Goal: Task Accomplishment & Management: Complete application form

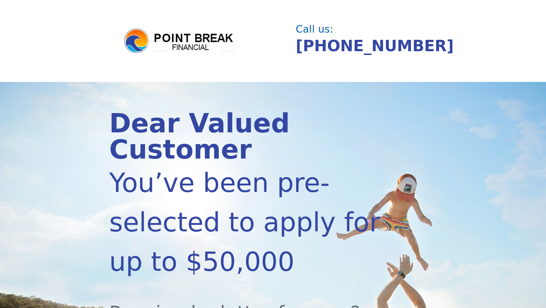
scroll to position [161, 0]
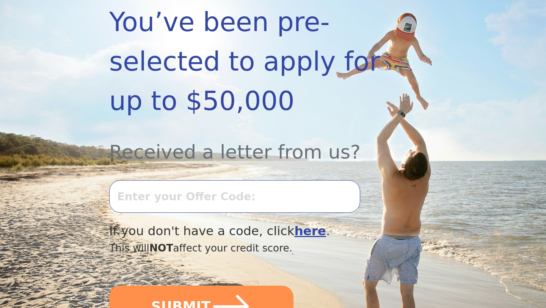
click at [279, 193] on input "text" at bounding box center [234, 196] width 251 height 33
type input "0813K-238653"
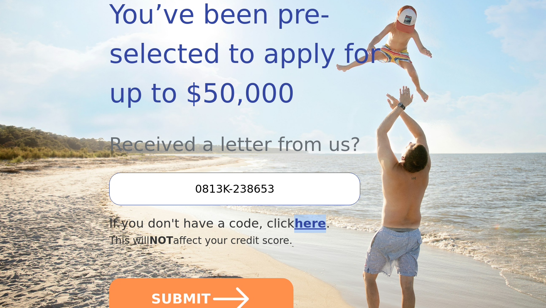
scroll to position [169, 0]
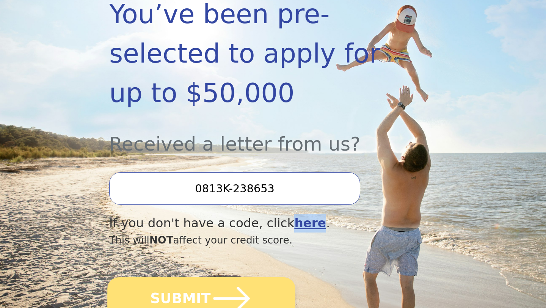
click at [205, 289] on button "SUBMIT" at bounding box center [201, 298] width 188 height 42
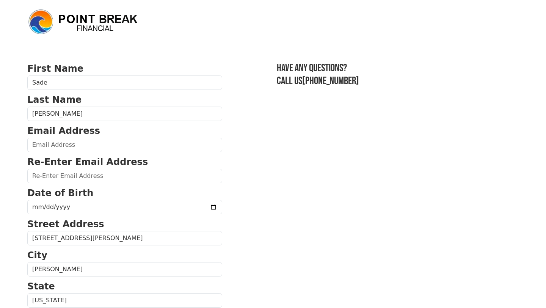
click at [102, 130] on p "Email Address" at bounding box center [124, 131] width 195 height 14
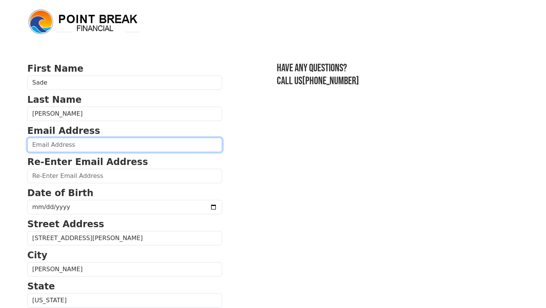
click at [96, 142] on input "email" at bounding box center [124, 145] width 195 height 14
type input "sroquelopez26@gmail.com"
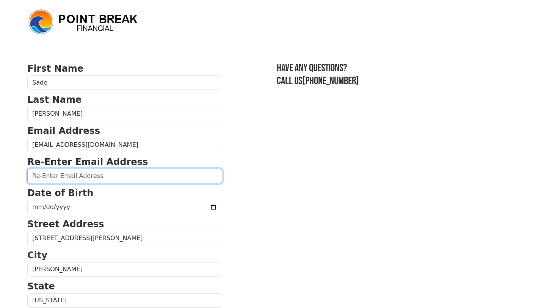
click at [51, 175] on input "email" at bounding box center [124, 176] width 195 height 14
type input "sroquelopez26@gmail.com"
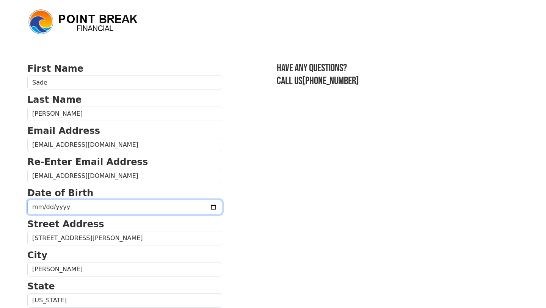
click at [49, 213] on input "date" at bounding box center [124, 207] width 195 height 14
click at [46, 210] on input "date" at bounding box center [124, 207] width 195 height 14
click at [39, 206] on input "date" at bounding box center [124, 207] width 195 height 14
type input "1991-05-26"
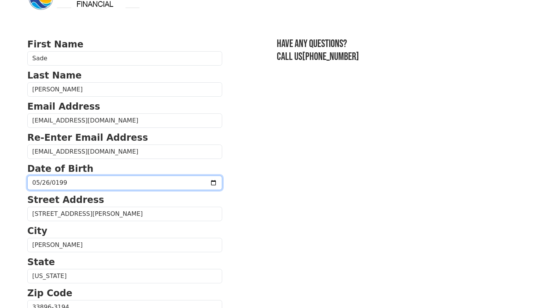
scroll to position [29, 0]
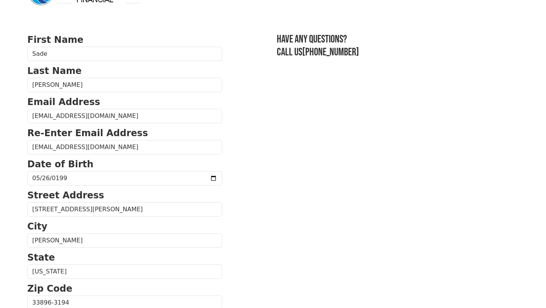
click at [60, 221] on p "City" at bounding box center [124, 226] width 195 height 14
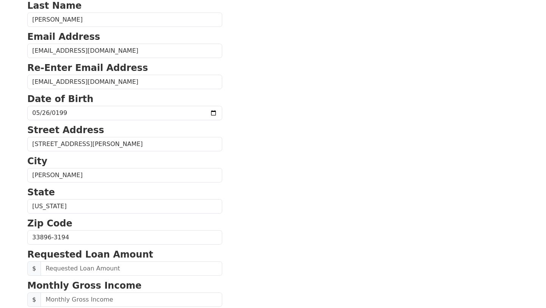
scroll to position [94, 0]
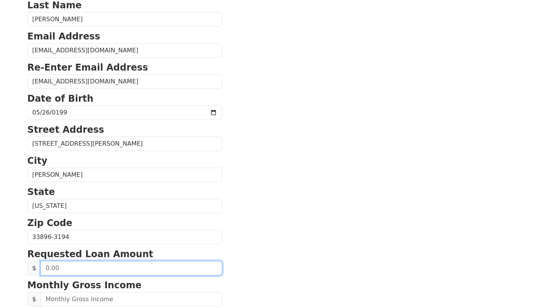
click at [104, 261] on input "text" at bounding box center [132, 268] width 182 height 14
type input "30,000.00"
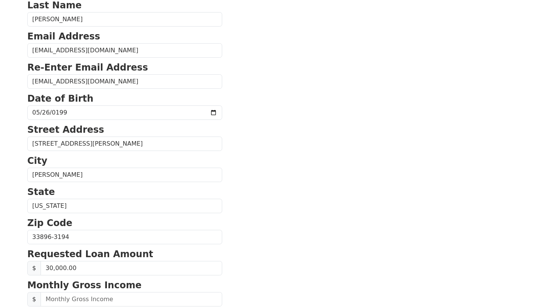
click at [221, 226] on section "First Name Sade Last Name Roque Email Address sroquelopez26@gmail.com Re-Enter …" at bounding box center [272, 237] width 491 height 540
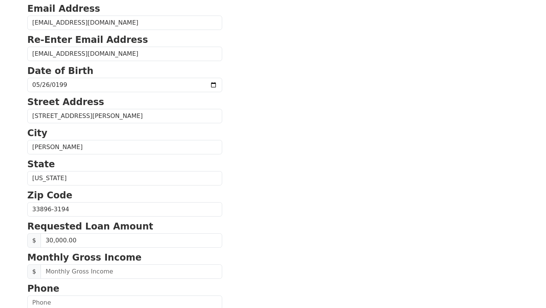
scroll to position [124, 0]
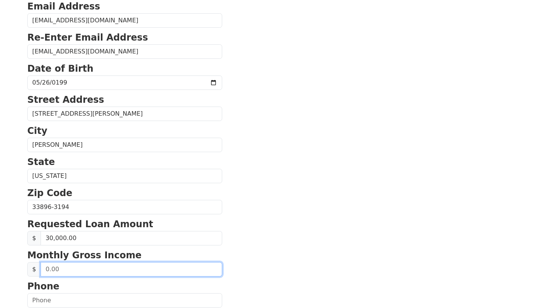
click at [156, 265] on input "text" at bounding box center [132, 269] width 182 height 14
type input "3.00"
type input "4,000.00"
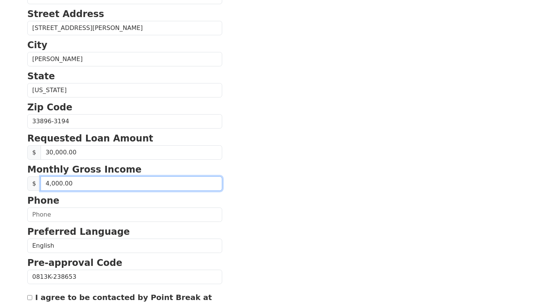
scroll to position [215, 0]
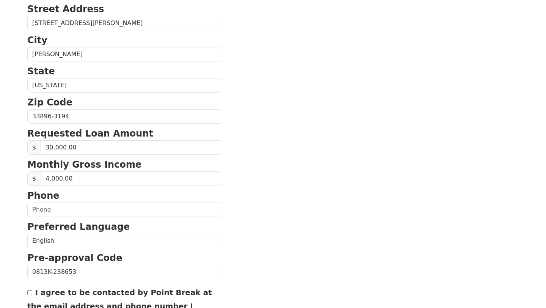
click at [88, 220] on p "Preferred Language" at bounding box center [124, 227] width 195 height 14
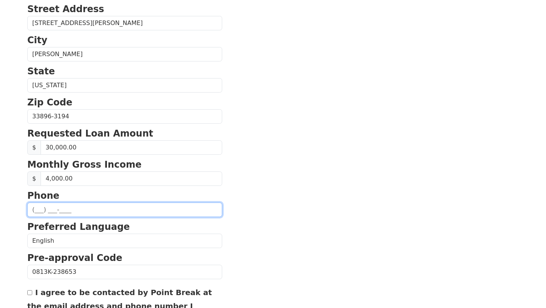
click at [61, 206] on input "text" at bounding box center [124, 209] width 195 height 14
type input "(863) 537-0813"
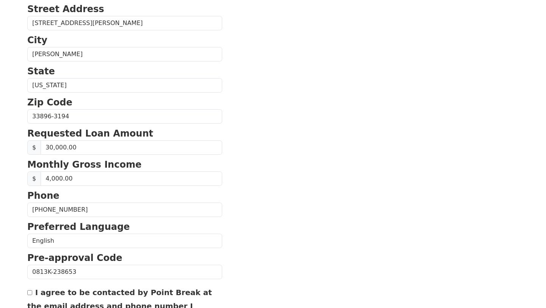
click at [72, 251] on p "Pre-approval Code" at bounding box center [124, 258] width 195 height 14
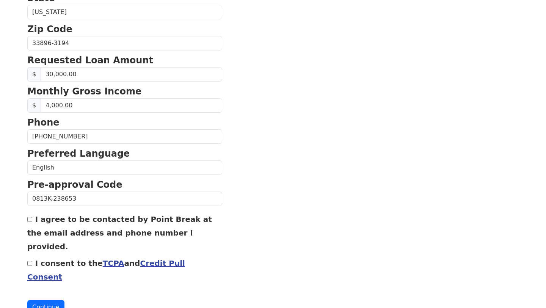
scroll to position [295, 0]
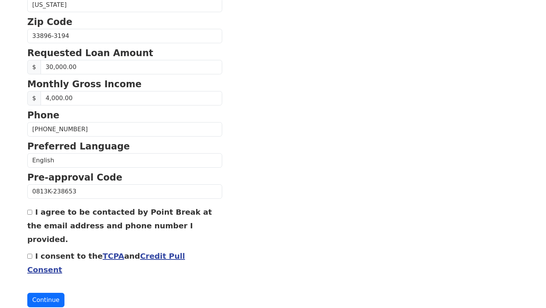
click at [37, 215] on label "I agree to be contacted by Point Break at the email address and phone number I …" at bounding box center [119, 225] width 185 height 36
click at [32, 214] on input "I agree to be contacted by Point Break at the email address and phone number I …" at bounding box center [29, 212] width 5 height 5
checkbox input "true"
click at [33, 249] on div "I consent to the TCPA and Credit Pull Consent" at bounding box center [124, 262] width 195 height 27
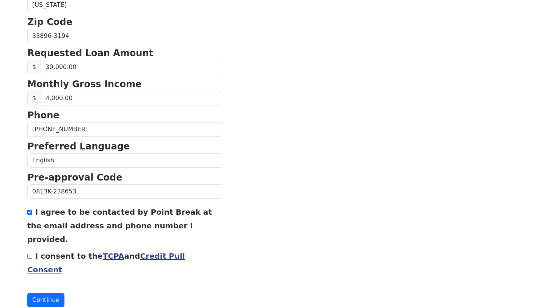
click at [28, 254] on input "I consent to the TCPA and Credit Pull Consent" at bounding box center [29, 256] width 5 height 5
checkbox input "true"
click at [46, 293] on button "Continue" at bounding box center [45, 300] width 37 height 14
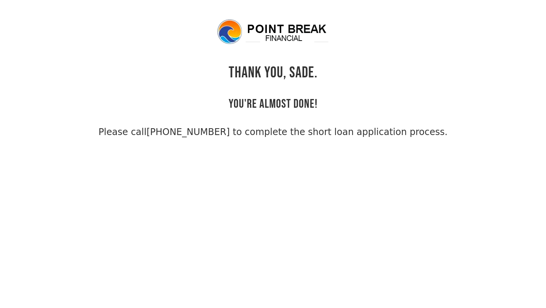
scroll to position [18, 0]
